Goal: Task Accomplishment & Management: Use online tool/utility

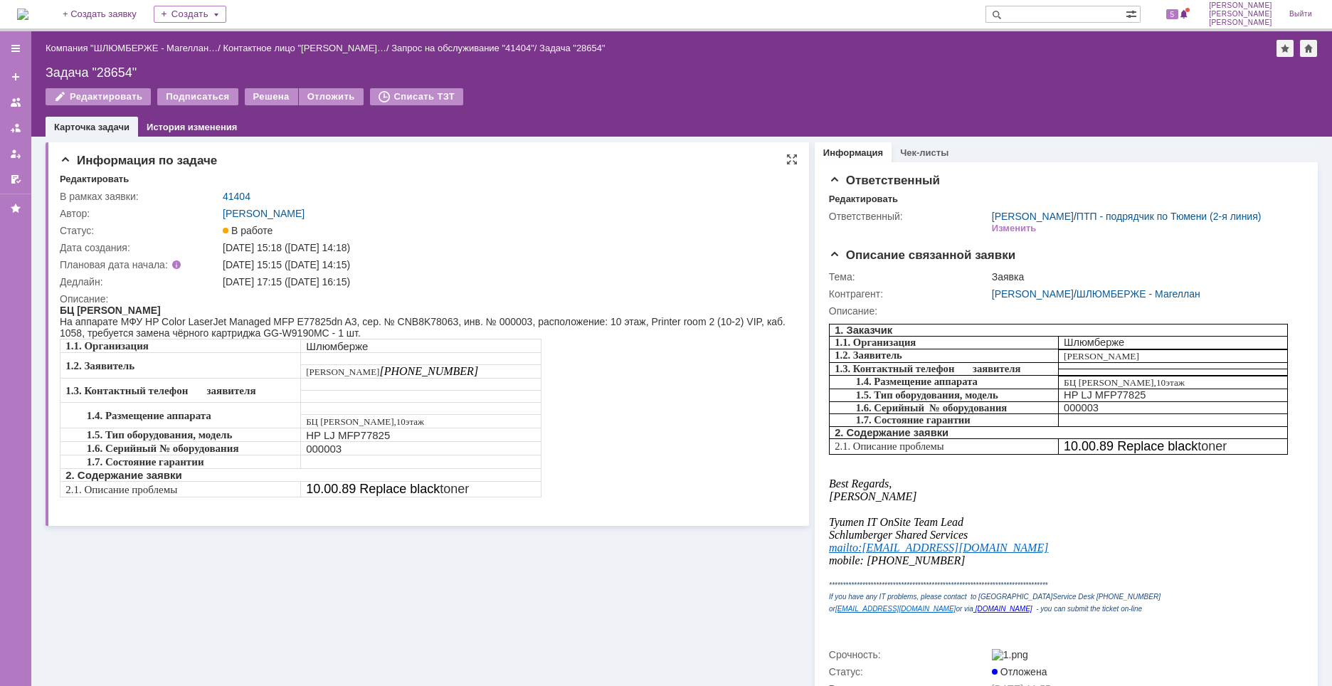
click at [428, 321] on div "На аппарате МФУ HP Color LaserJet Managed MFP E77825dn A3, сер. № CNB8K78063, и…" at bounding box center [425, 327] width 730 height 23
click at [117, 68] on div "Задача "28654"" at bounding box center [682, 72] width 1273 height 14
copy div "28654"
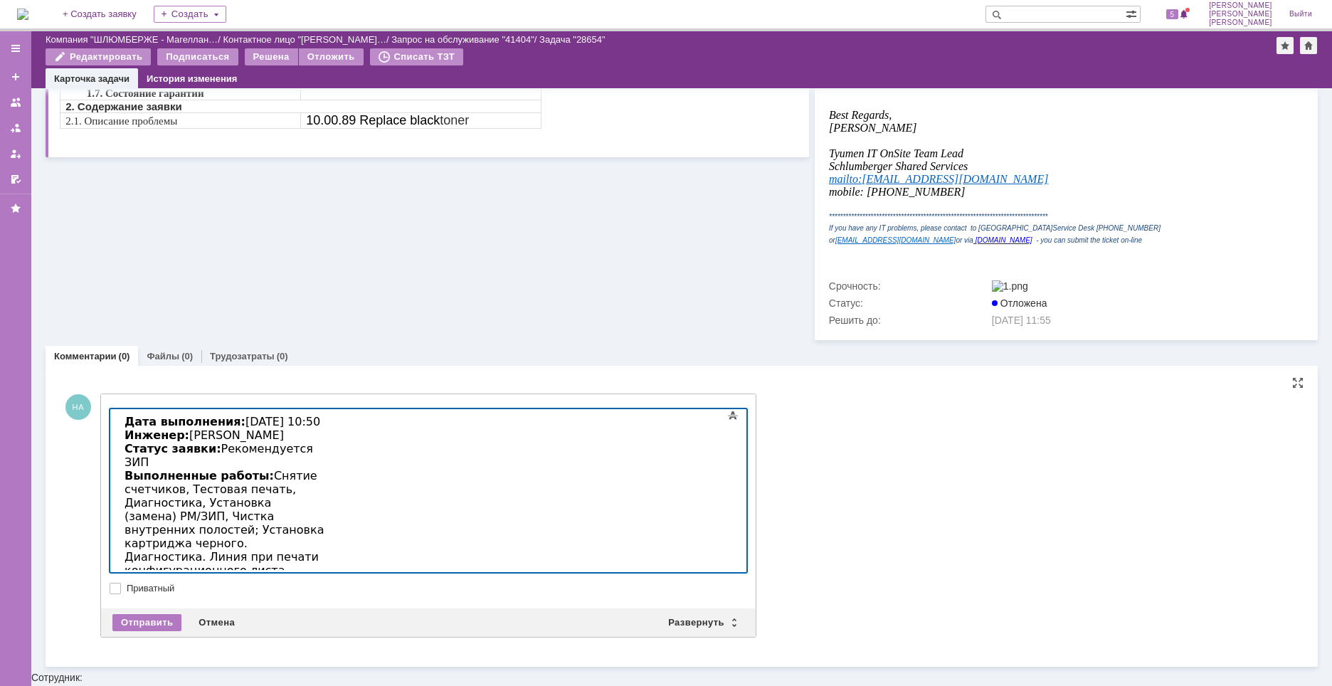
scroll to position [322, 0]
click at [162, 630] on div "Отправить" at bounding box center [146, 621] width 69 height 17
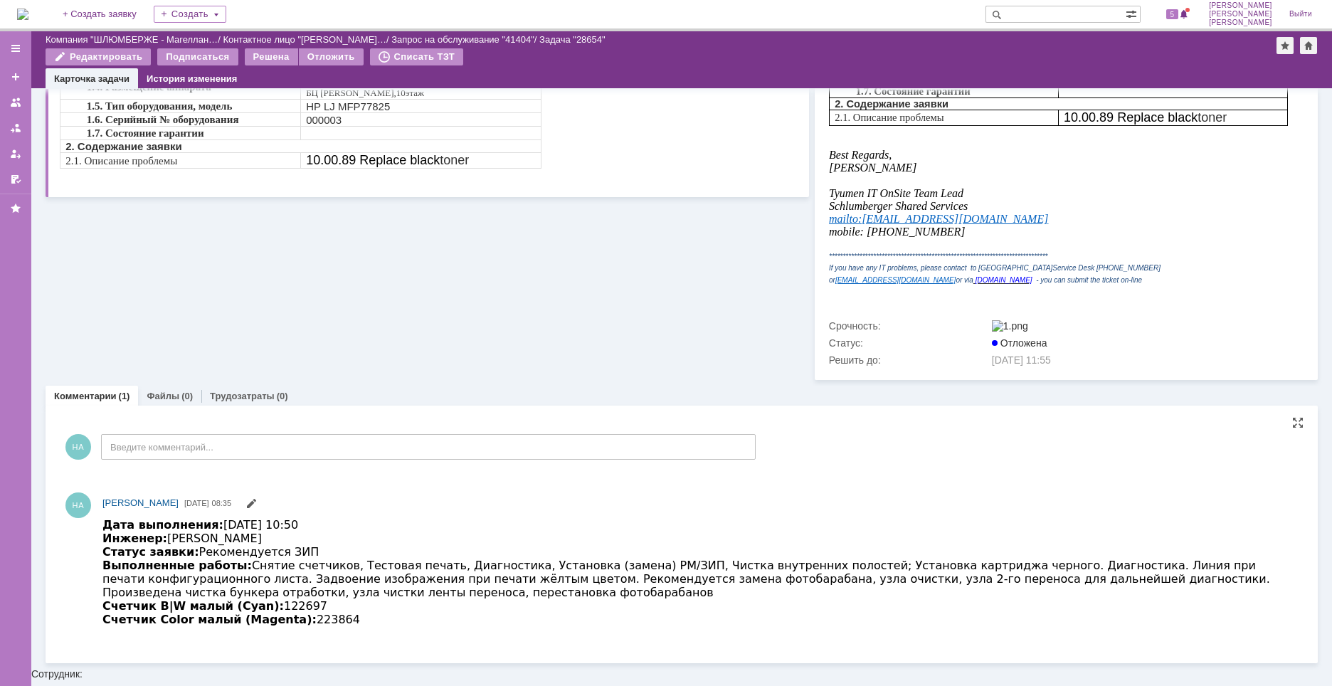
scroll to position [0, 0]
click at [182, 401] on div "(0)" at bounding box center [187, 396] width 11 height 11
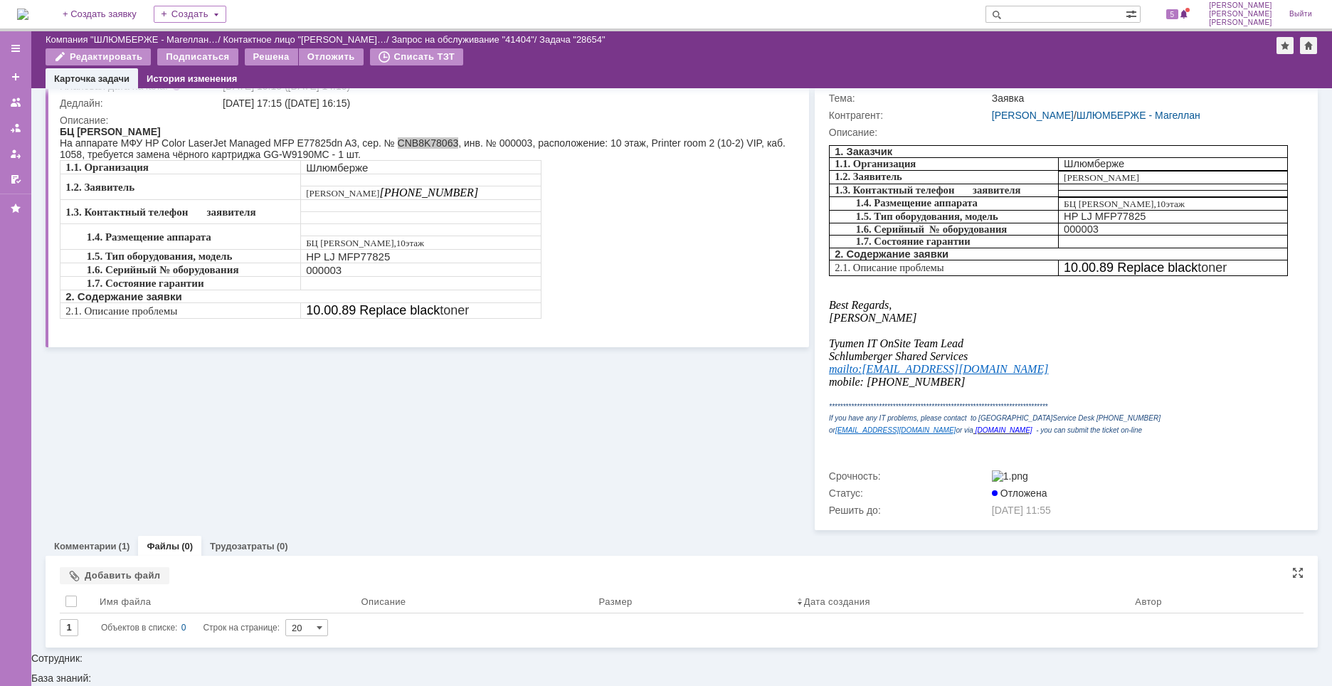
scroll to position [115, 0]
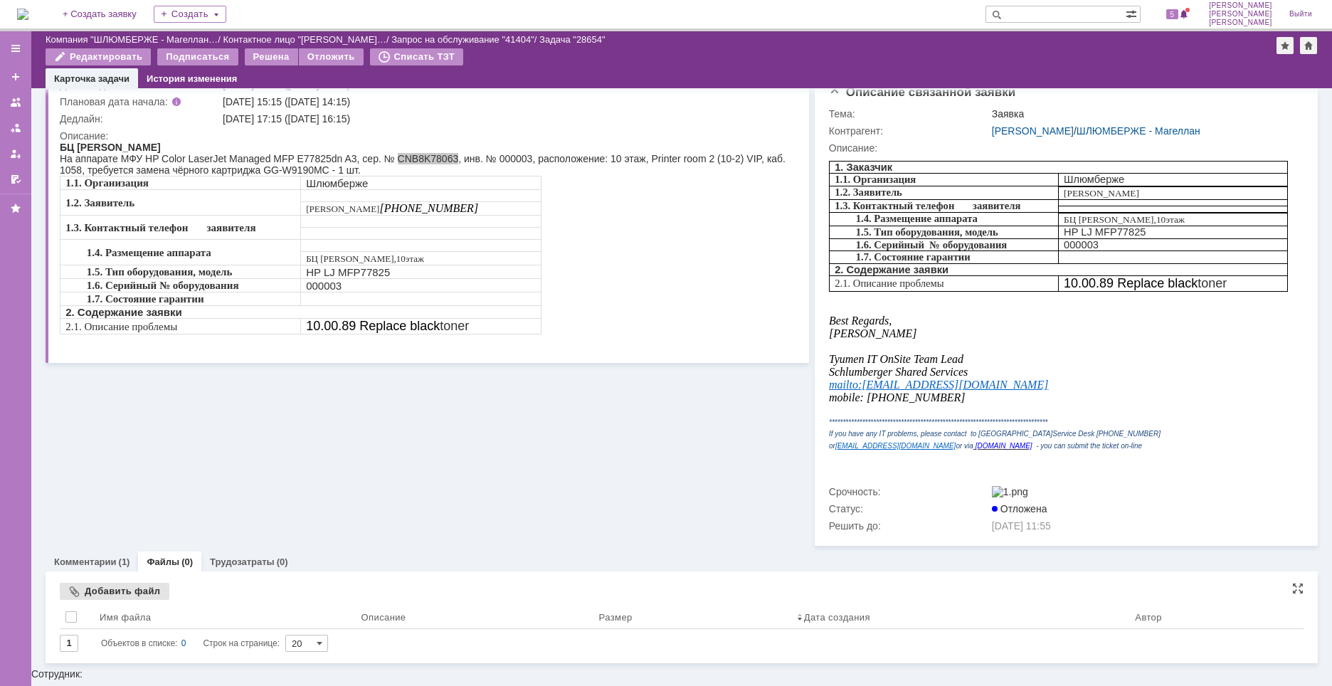
click at [135, 600] on div "Добавить файл" at bounding box center [115, 591] width 110 height 17
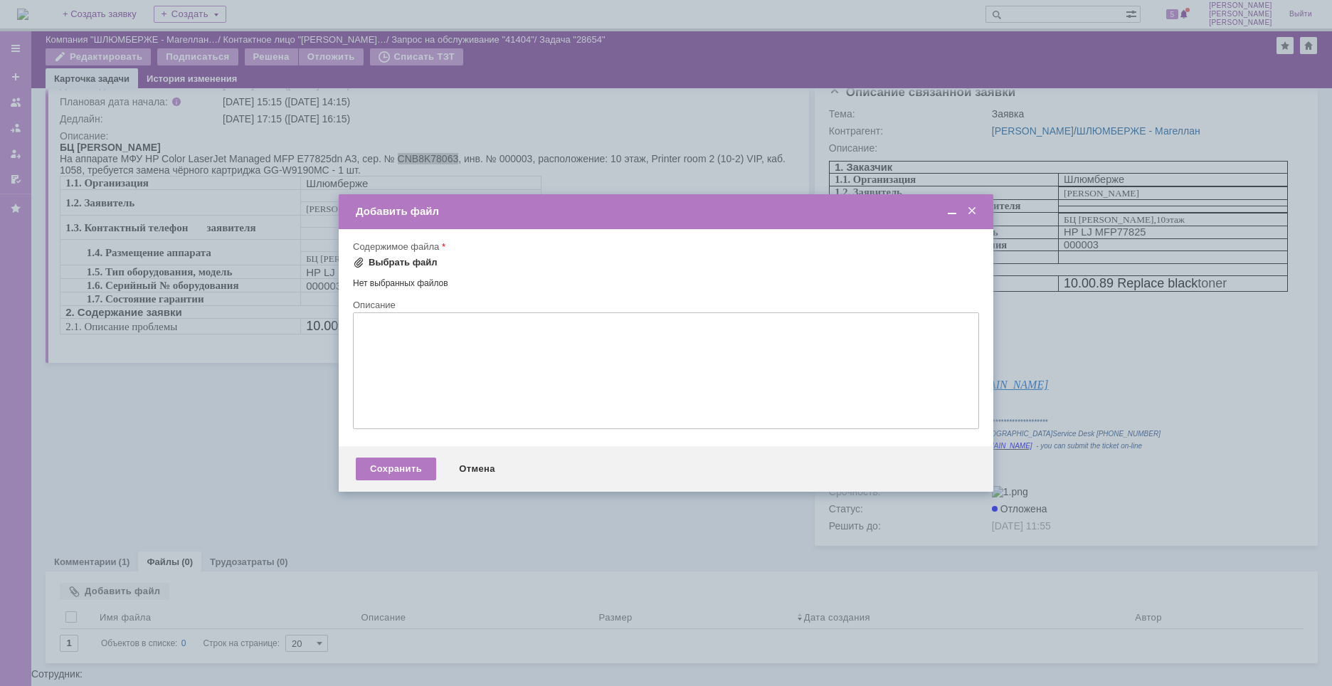
click at [415, 266] on div "Выбрать файл" at bounding box center [403, 262] width 69 height 11
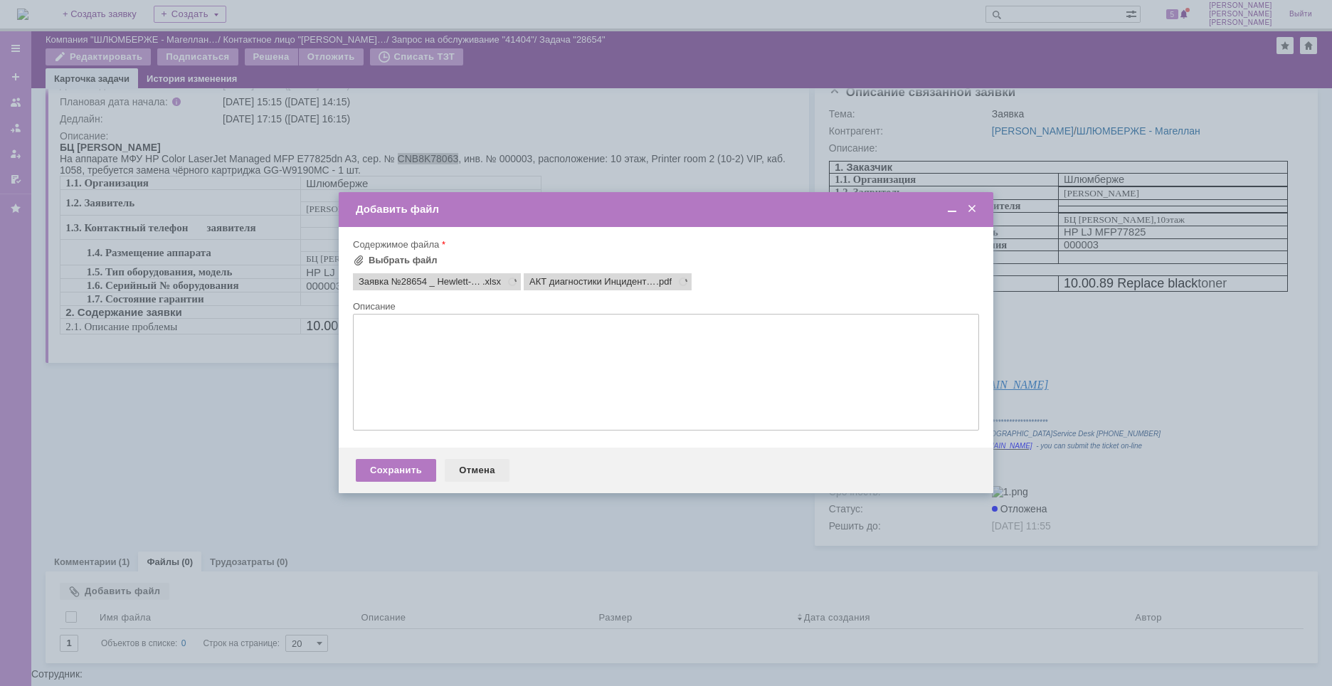
scroll to position [0, 0]
click at [420, 467] on div "Сохранить" at bounding box center [396, 470] width 80 height 23
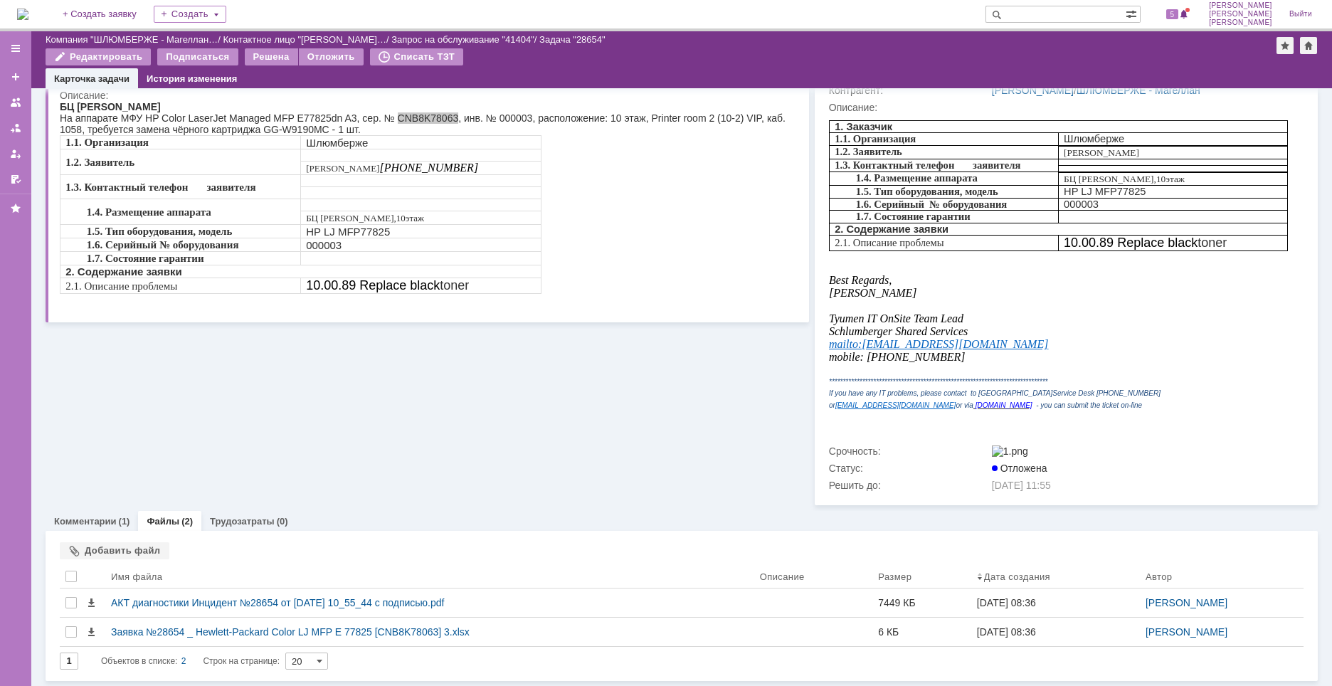
scroll to position [173, 0]
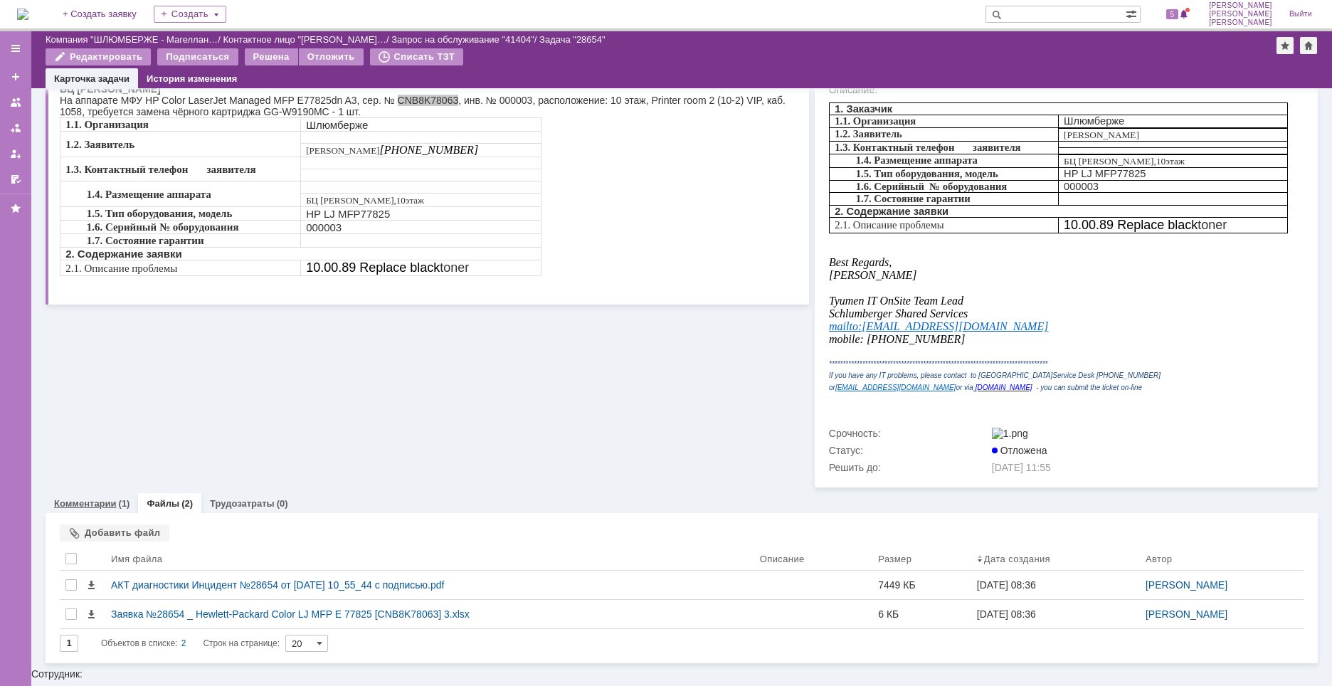
click at [115, 509] on link "Комментарии" at bounding box center [85, 503] width 63 height 11
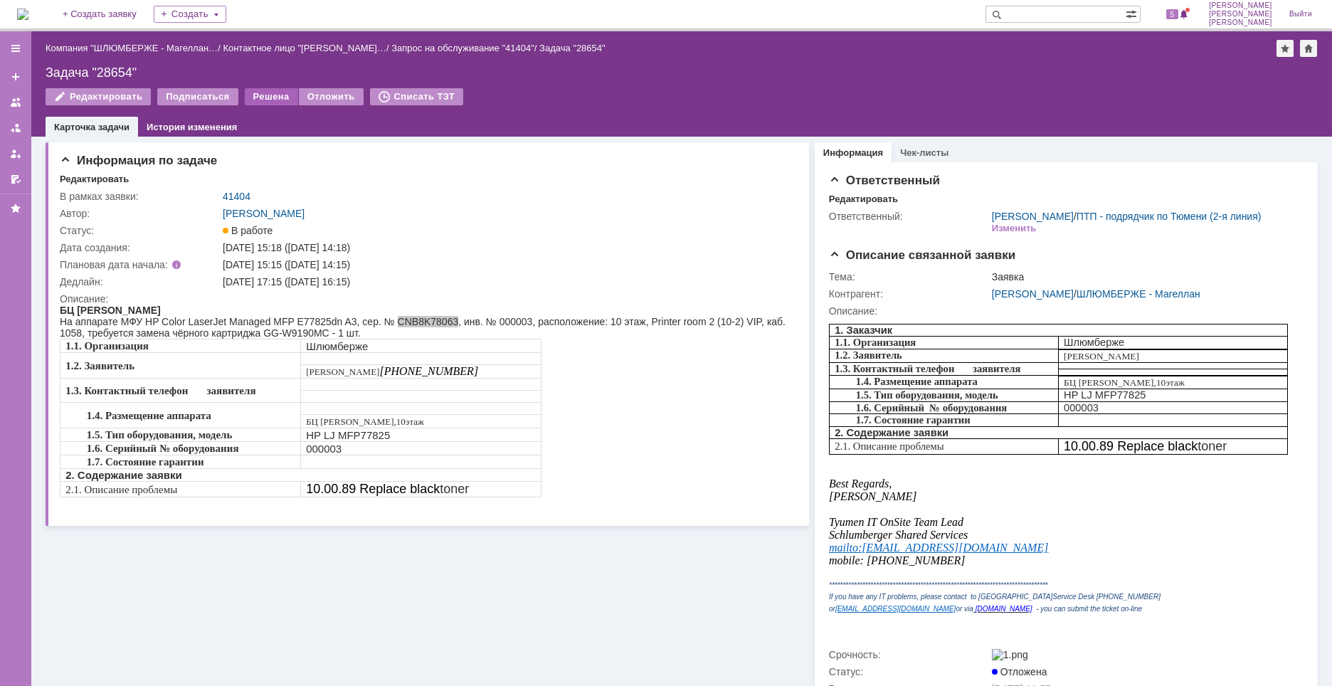
click at [271, 102] on div "Решена" at bounding box center [271, 96] width 53 height 17
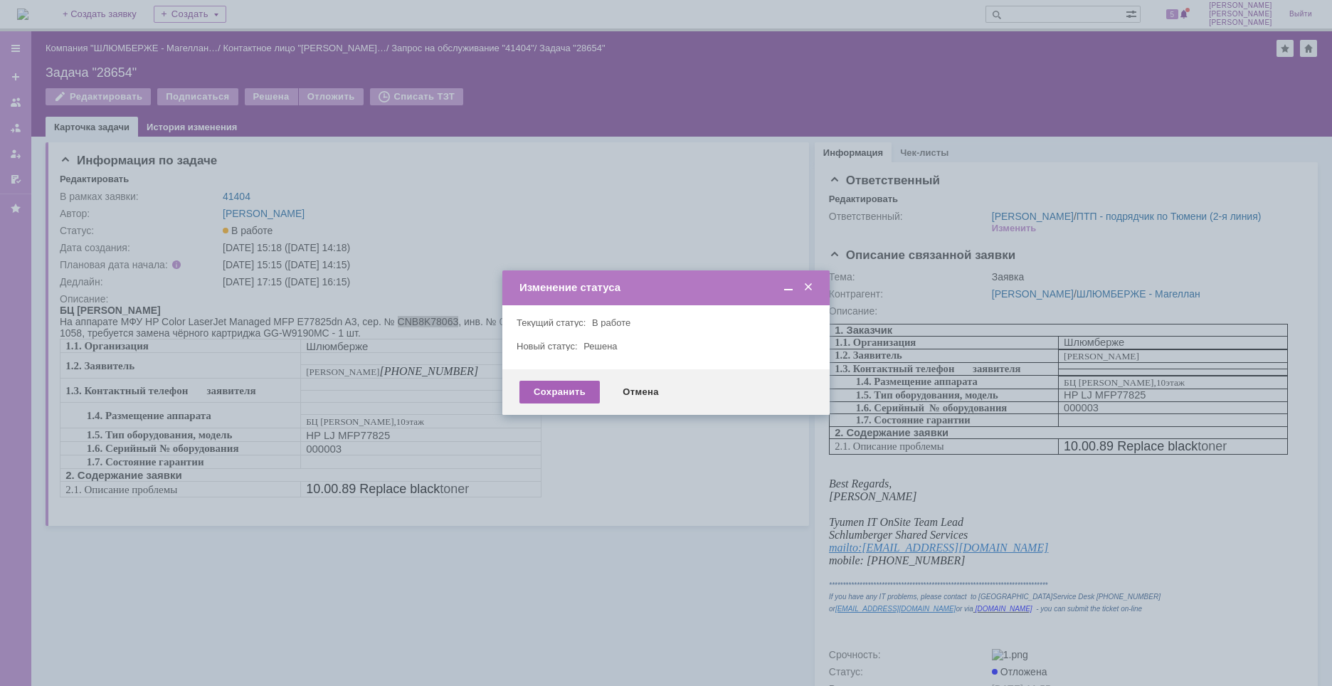
click at [577, 389] on div "Сохранить" at bounding box center [560, 392] width 80 height 23
